Goal: Information Seeking & Learning: Compare options

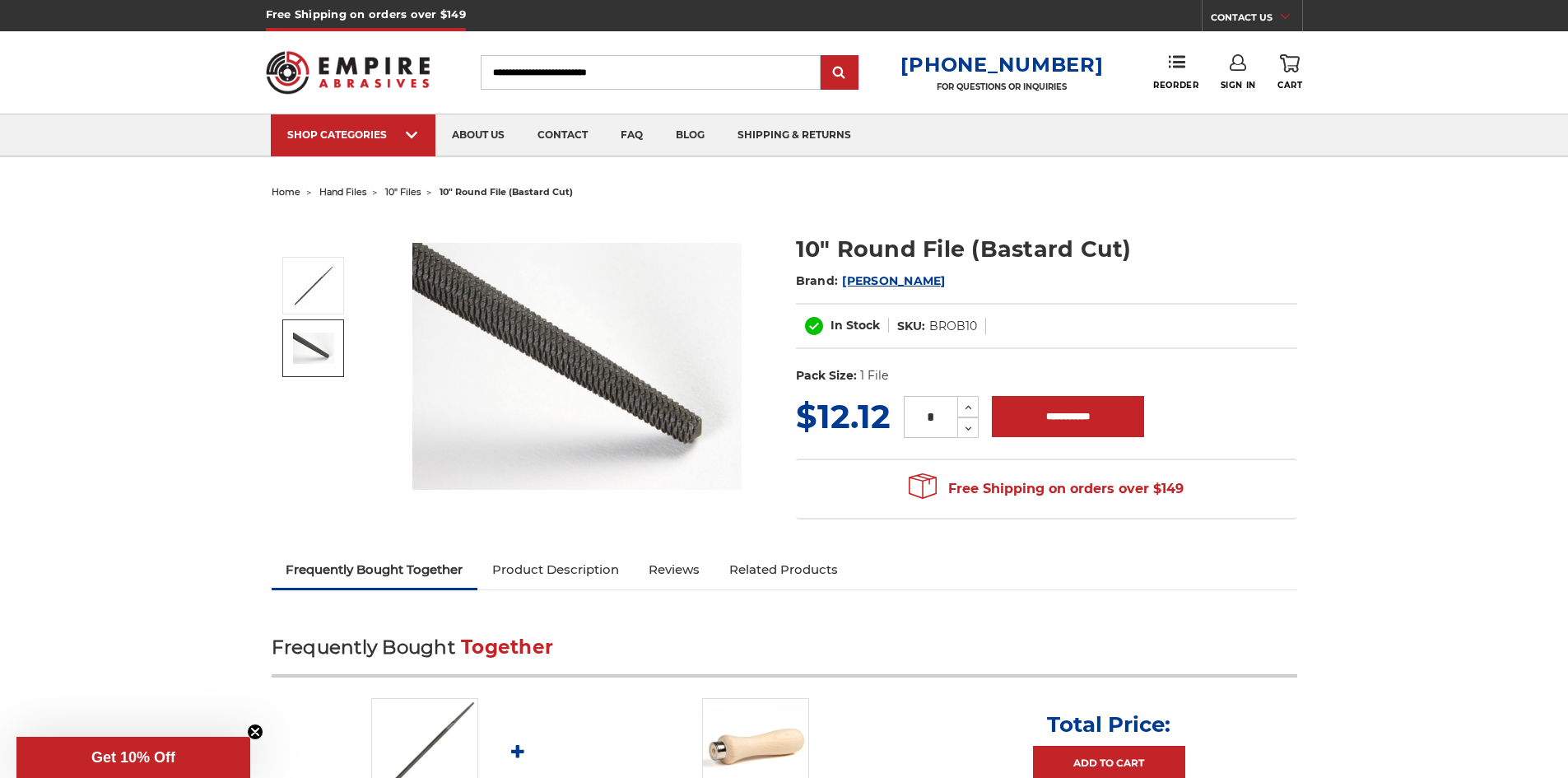
click at [305, 345] on img at bounding box center [313, 348] width 41 height 31
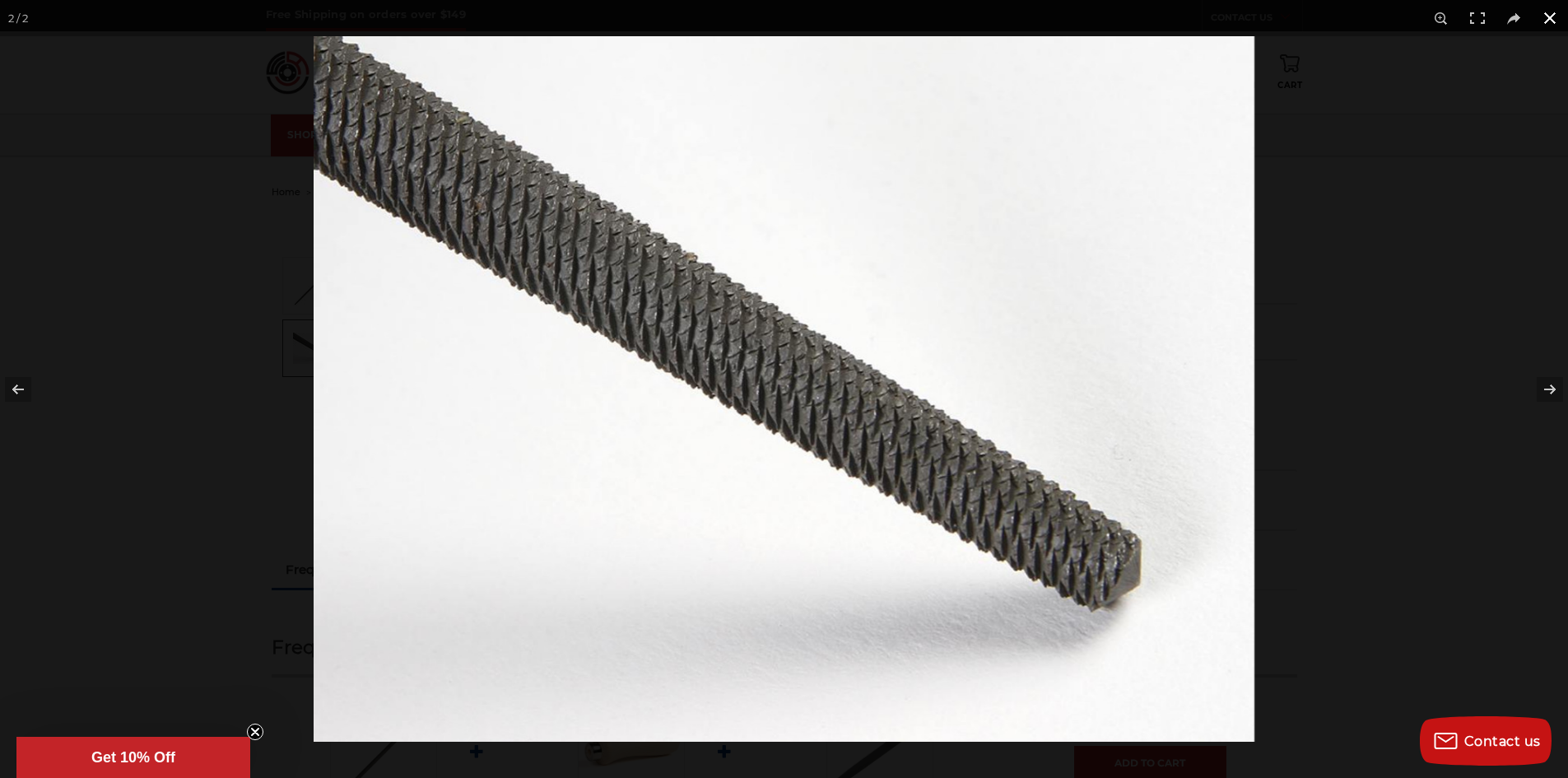
click at [1337, 488] on div at bounding box center [1097, 425] width 1568 height 778
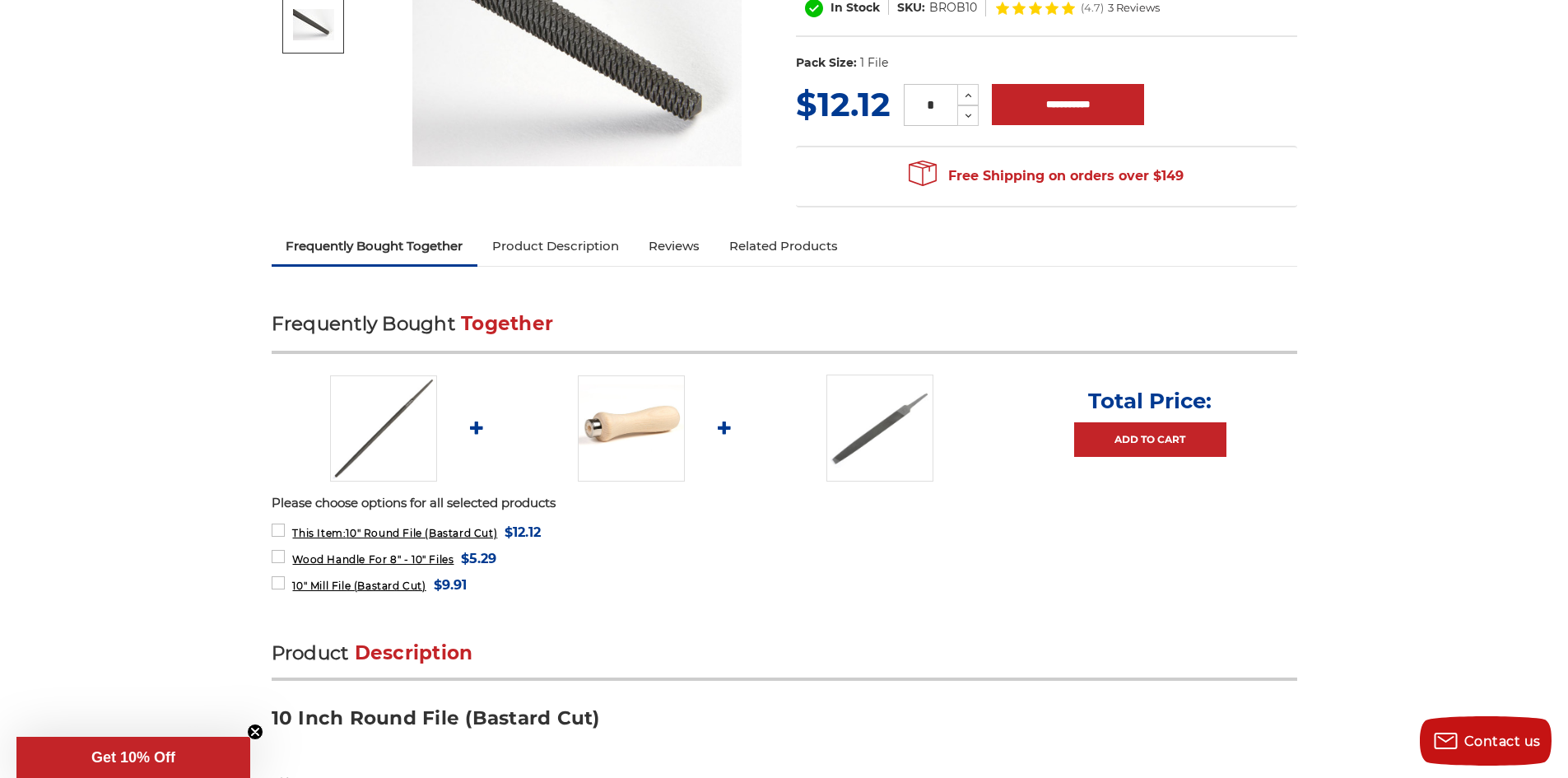
scroll to position [494, 0]
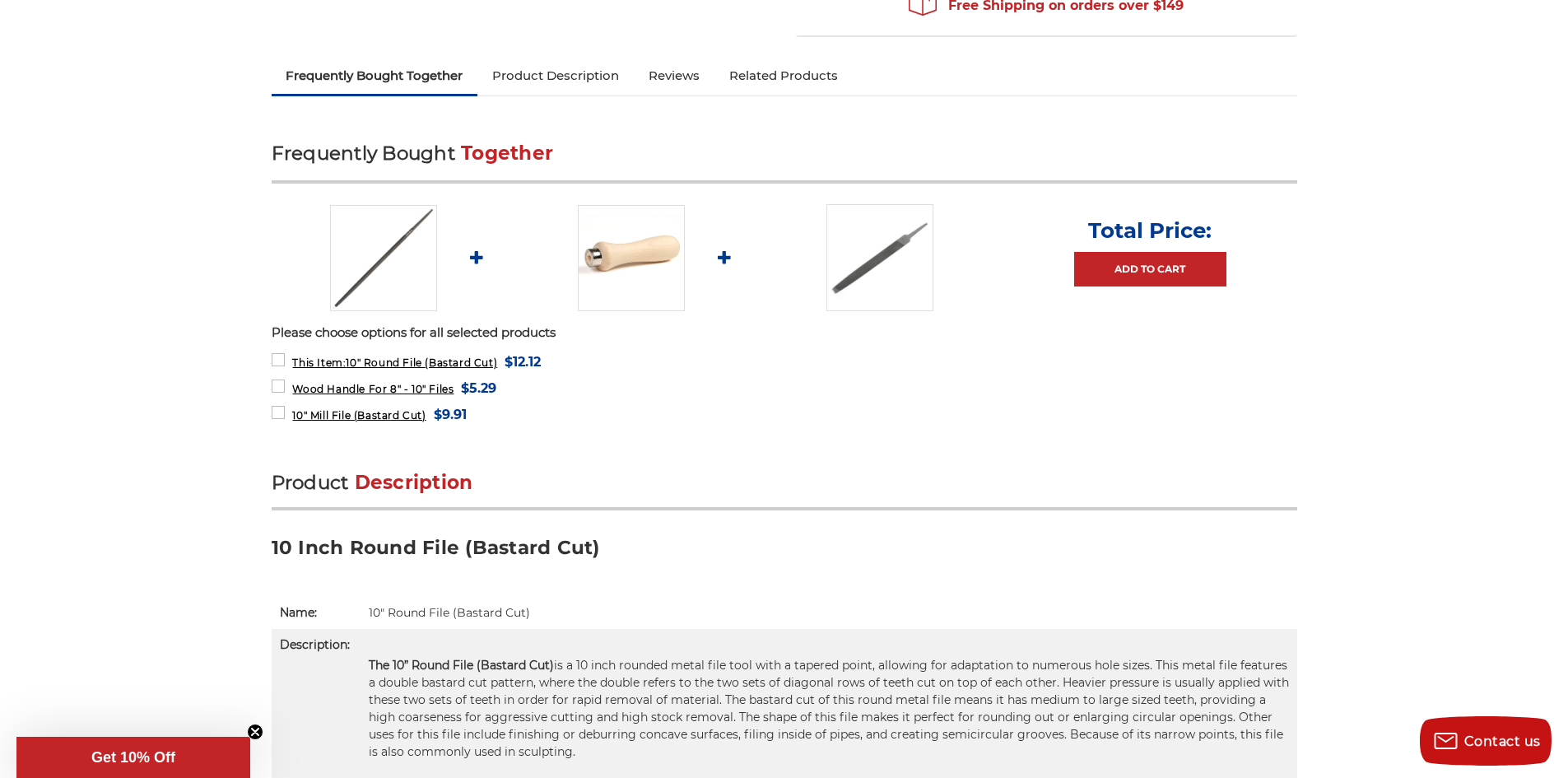
click at [877, 267] on img at bounding box center [880, 257] width 107 height 107
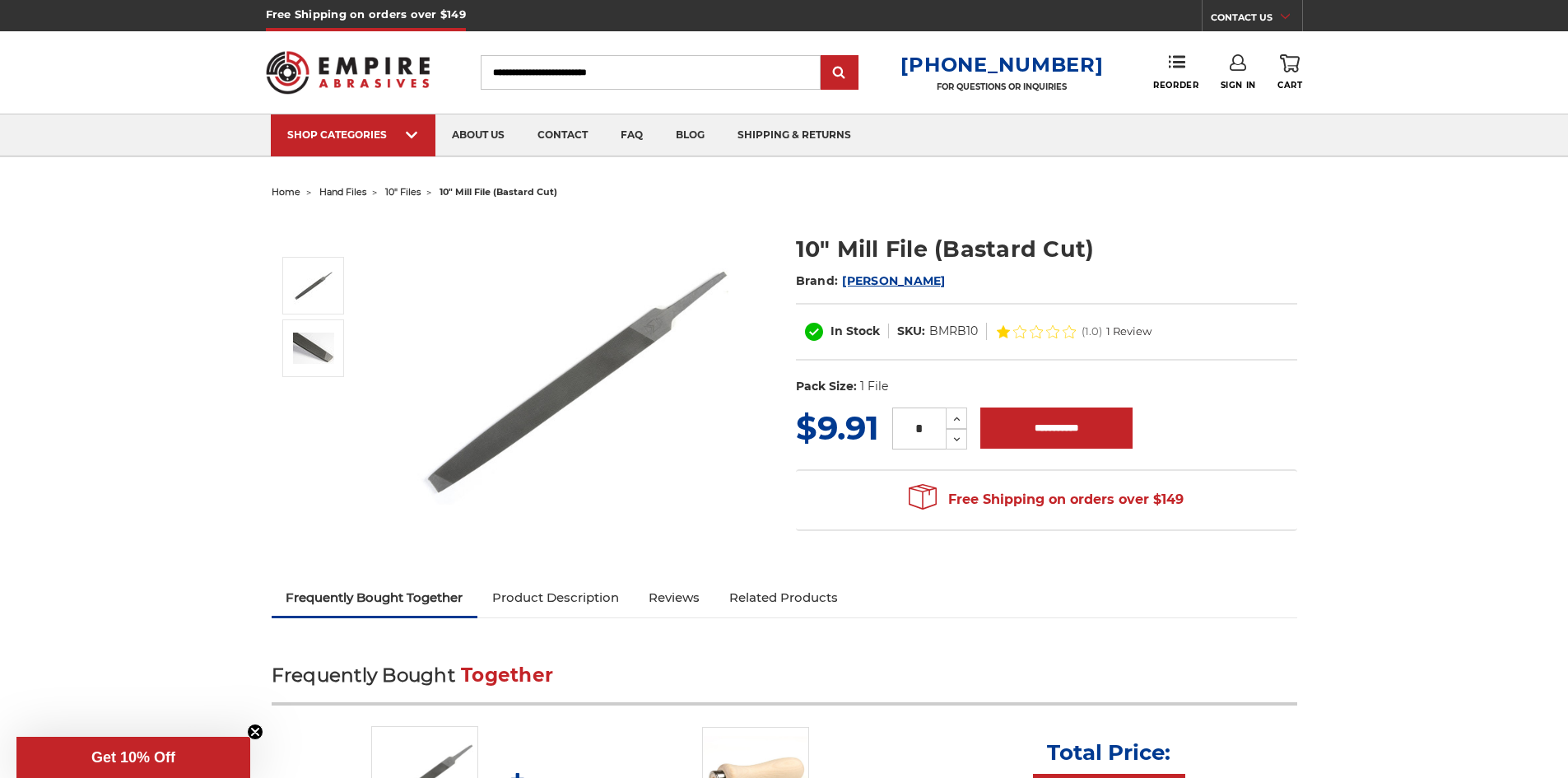
drag, startPoint x: 823, startPoint y: 282, endPoint x: 839, endPoint y: 278, distance: 16.5
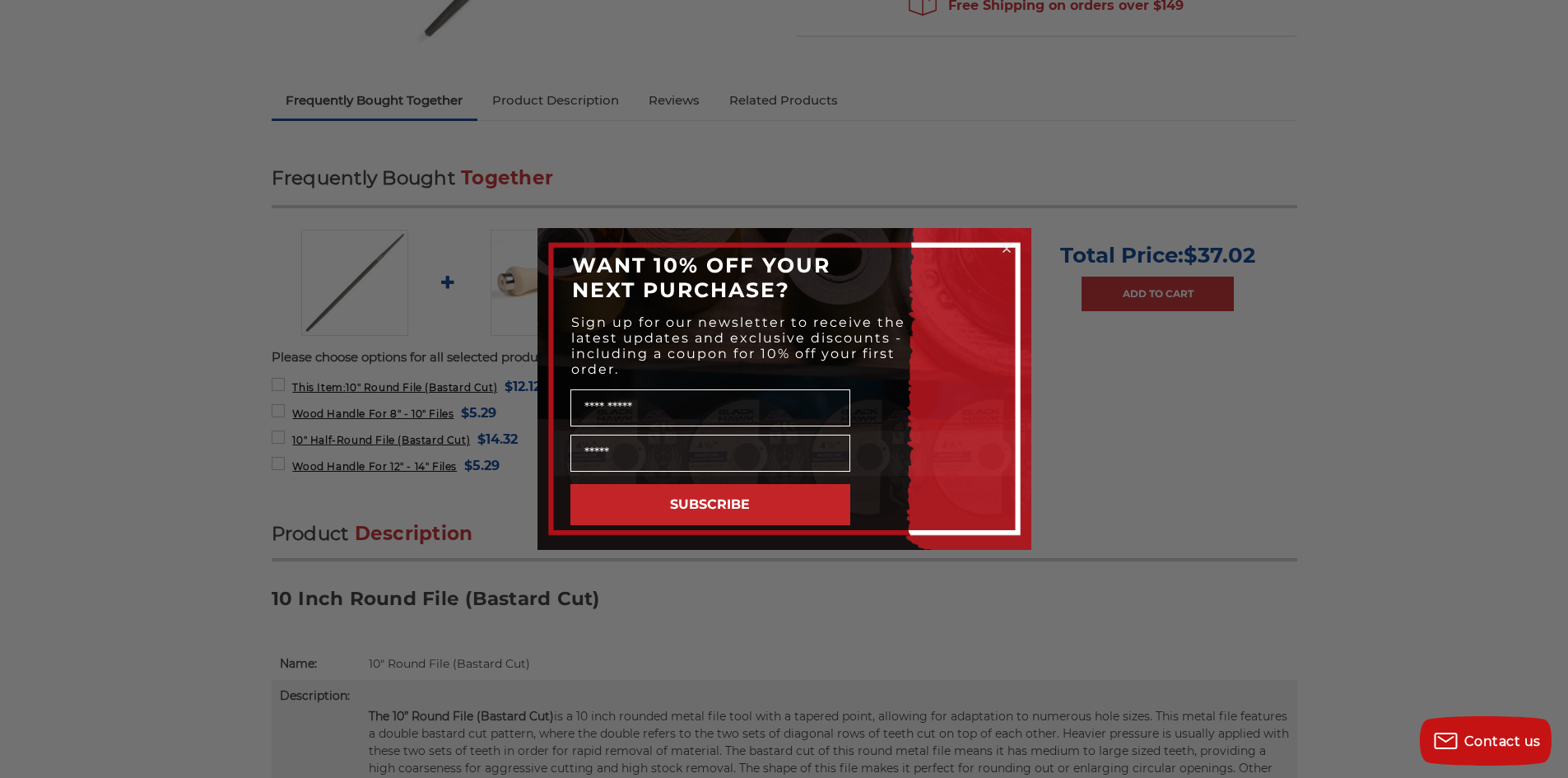
click at [231, 454] on div "Close dialog WANT 10% OFF YOUR NEXT PURCHASE? Sign up for our newsletter to rec…" at bounding box center [784, 389] width 1568 height 778
click at [220, 449] on div "Close dialog WANT 10% OFF YOUR NEXT PURCHASE? Sign up for our newsletter to rec…" at bounding box center [784, 389] width 1568 height 778
